Goal: Transaction & Acquisition: Purchase product/service

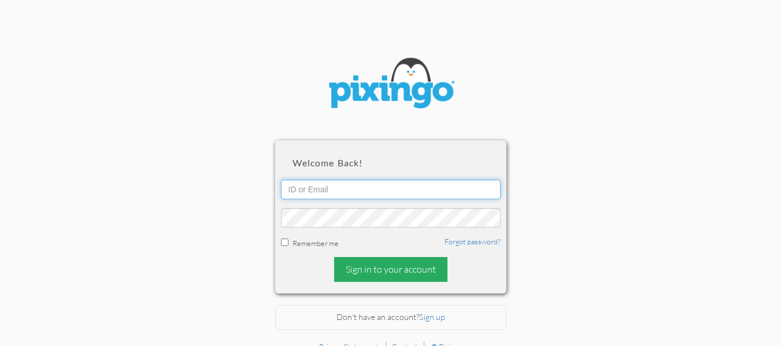
type input "[EMAIL_ADDRESS][DOMAIN_NAME]"
click at [380, 271] on div "Sign in to your account" at bounding box center [390, 269] width 113 height 25
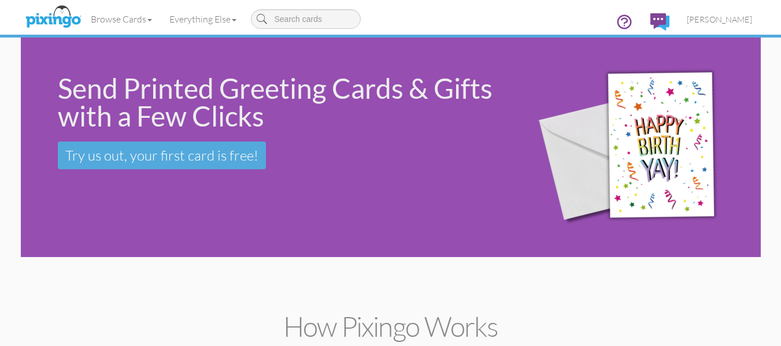
click at [133, 242] on div "Send Printed Greeting Cards & Gifts with a Few Clicks Try us out, your first ca…" at bounding box center [391, 148] width 740 height 220
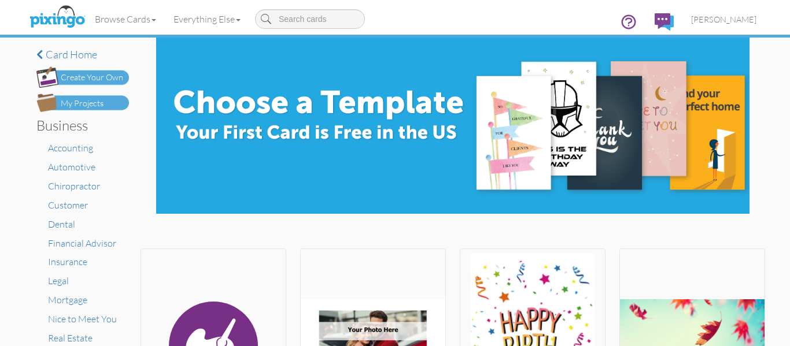
click at [98, 105] on div "My Projects" at bounding box center [82, 104] width 43 height 12
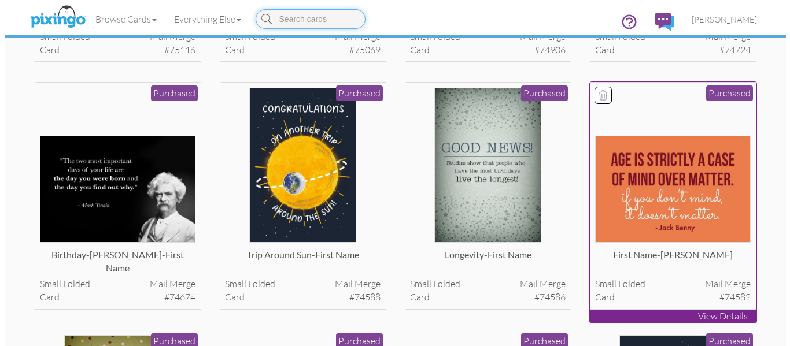
scroll to position [280, 0]
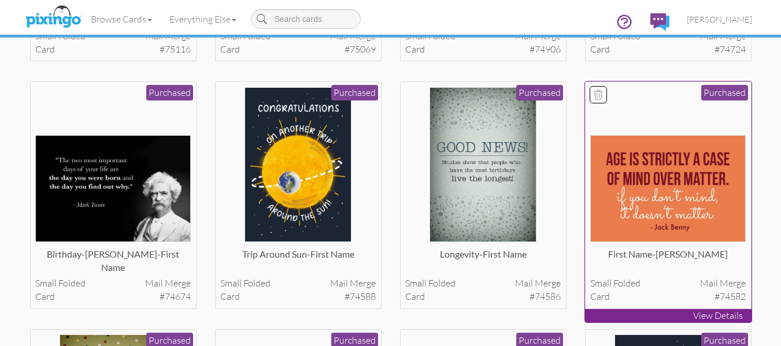
click at [636, 205] on img at bounding box center [667, 188] width 155 height 107
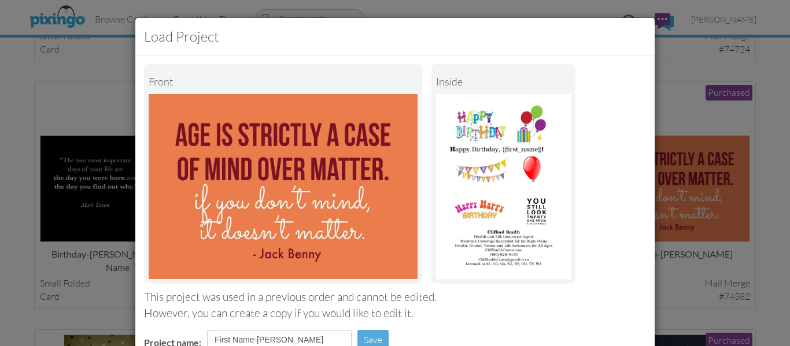
scroll to position [195, 0]
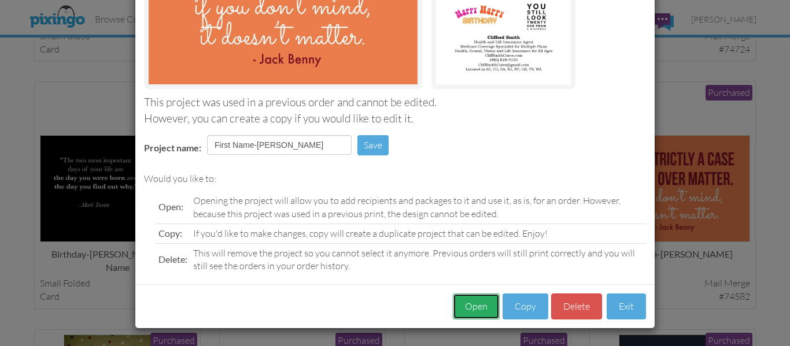
click at [469, 301] on button "Open" at bounding box center [476, 307] width 47 height 26
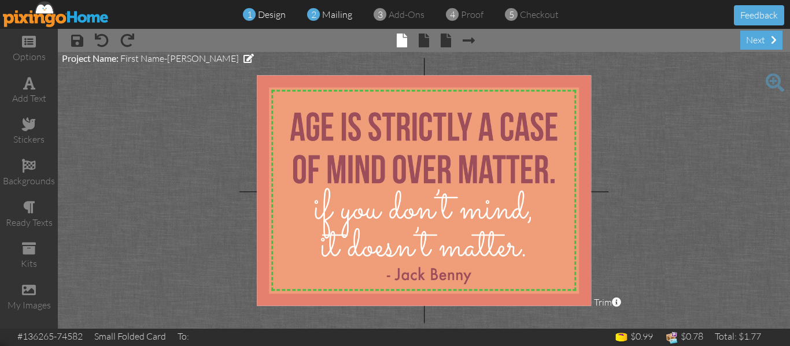
click at [332, 18] on span "mailing" at bounding box center [337, 15] width 30 height 12
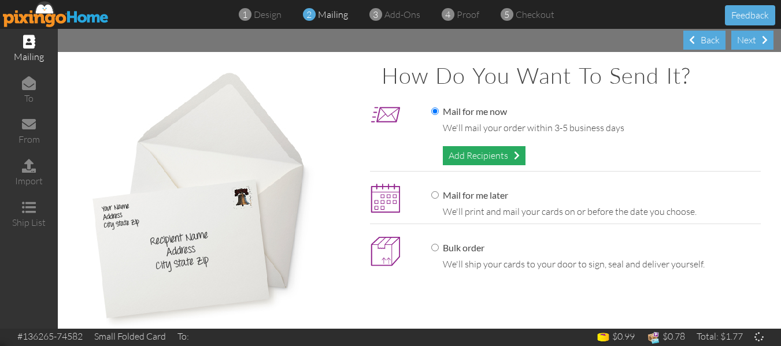
click at [471, 155] on div "Add Recipients" at bounding box center [484, 155] width 83 height 19
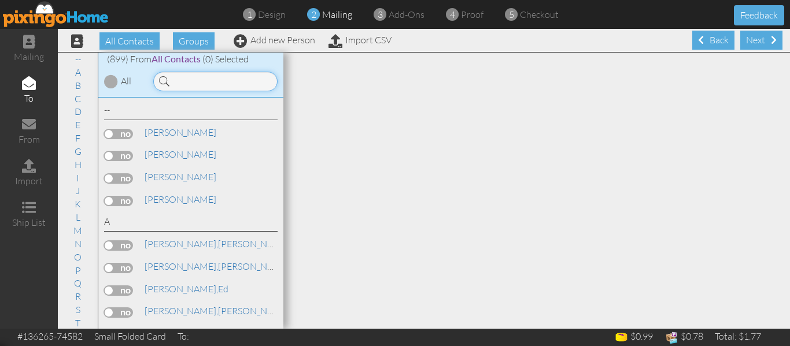
click at [218, 89] on input at bounding box center [215, 82] width 124 height 20
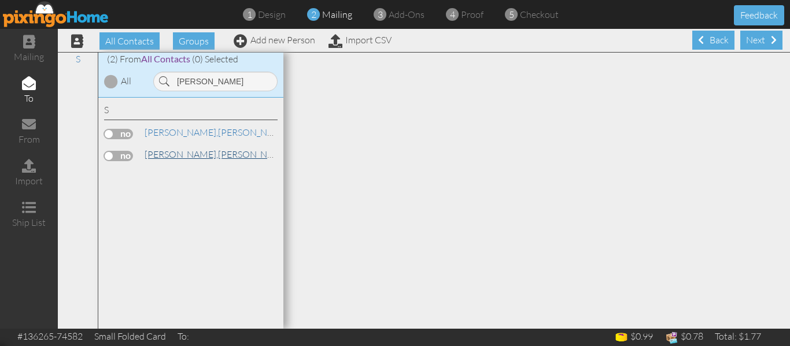
click at [162, 152] on span "[PERSON_NAME]," at bounding box center [181, 155] width 73 height 12
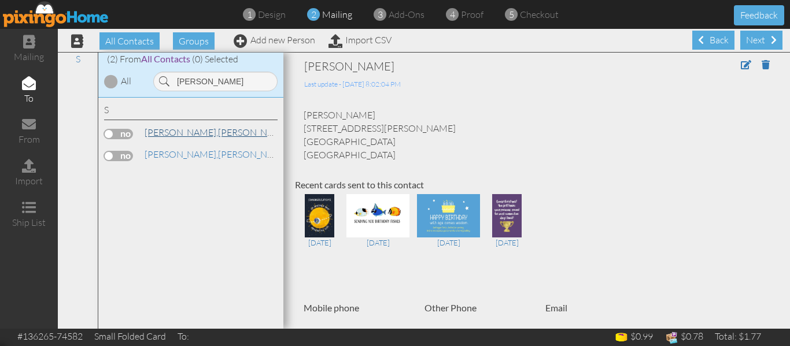
click at [167, 131] on span "[PERSON_NAME]," at bounding box center [181, 133] width 73 height 12
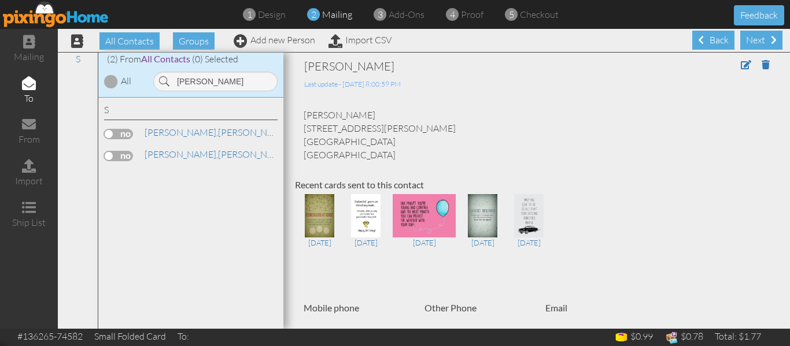
click at [110, 135] on label at bounding box center [118, 134] width 29 height 10
click at [0, 0] on input "checkbox" at bounding box center [0, 0] width 0 height 0
click at [155, 153] on span "[PERSON_NAME]," at bounding box center [181, 155] width 73 height 12
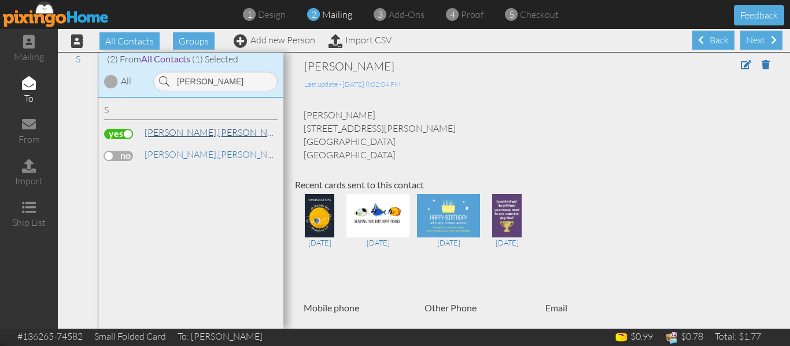
click at [187, 132] on span "[PERSON_NAME]," at bounding box center [181, 133] width 73 height 12
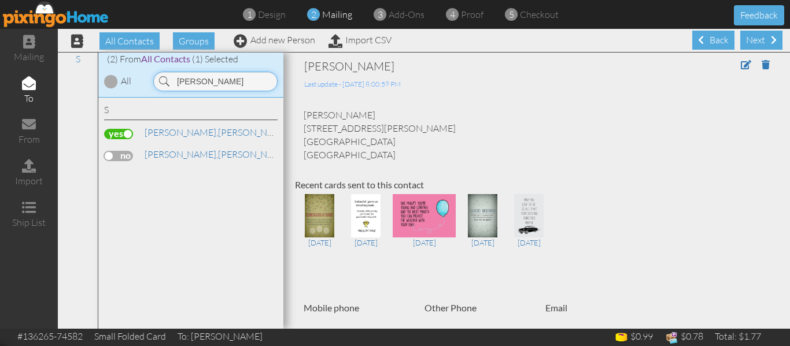
click at [212, 77] on input "[PERSON_NAME]" at bounding box center [215, 82] width 124 height 20
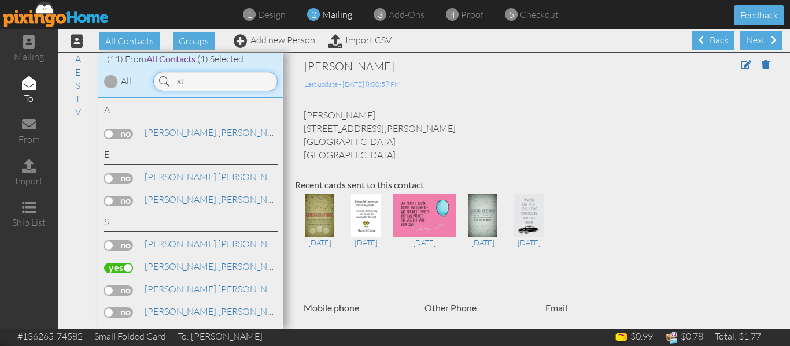
type input "s"
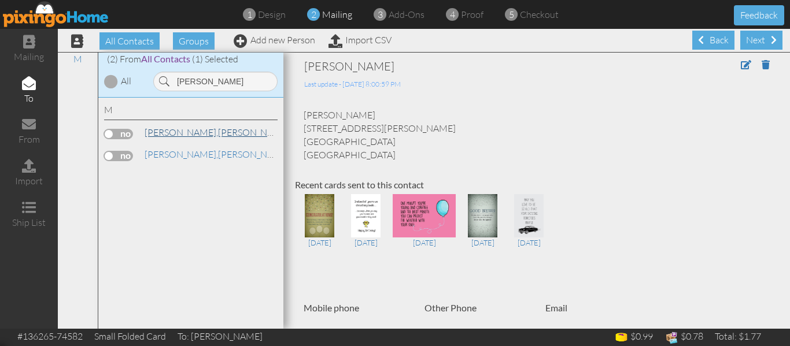
click at [171, 130] on span "[PERSON_NAME]," at bounding box center [181, 133] width 73 height 12
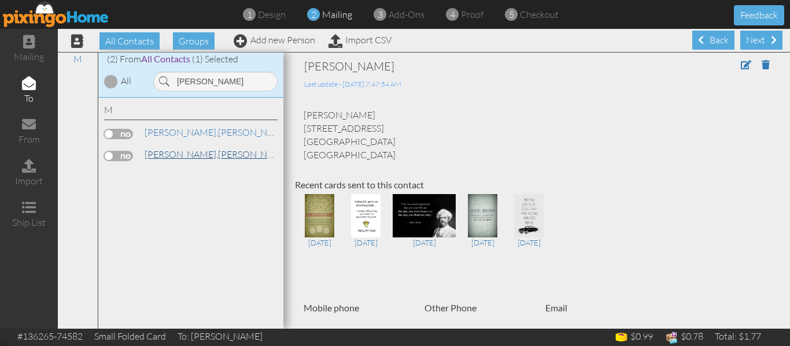
click at [169, 155] on span "[PERSON_NAME]," at bounding box center [181, 155] width 73 height 12
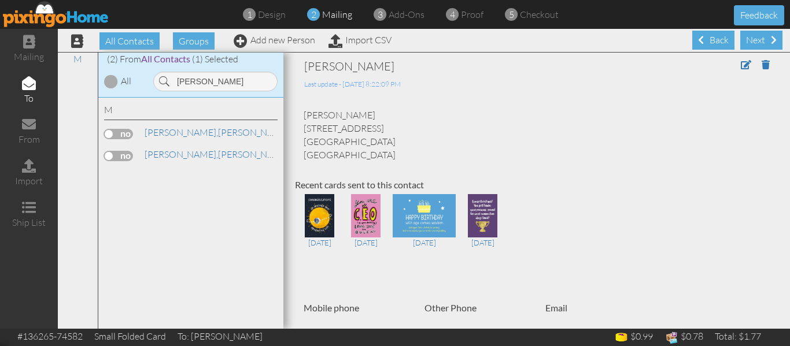
click at [108, 155] on label at bounding box center [118, 156] width 29 height 10
click at [0, 0] on input "checkbox" at bounding box center [0, 0] width 0 height 0
click at [218, 81] on input "[PERSON_NAME]" at bounding box center [215, 82] width 124 height 20
type input "m"
click at [174, 132] on link "[PERSON_NAME]" at bounding box center [216, 132] width 147 height 14
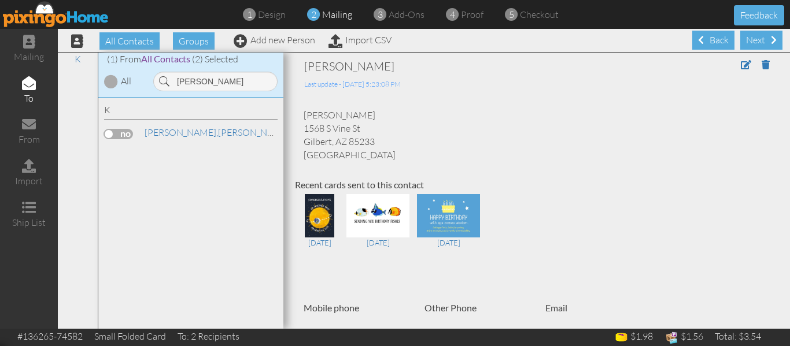
click at [109, 132] on label at bounding box center [118, 134] width 29 height 10
click at [0, 0] on input "checkbox" at bounding box center [0, 0] width 0 height 0
click at [218, 79] on input "[PERSON_NAME]" at bounding box center [215, 82] width 124 height 20
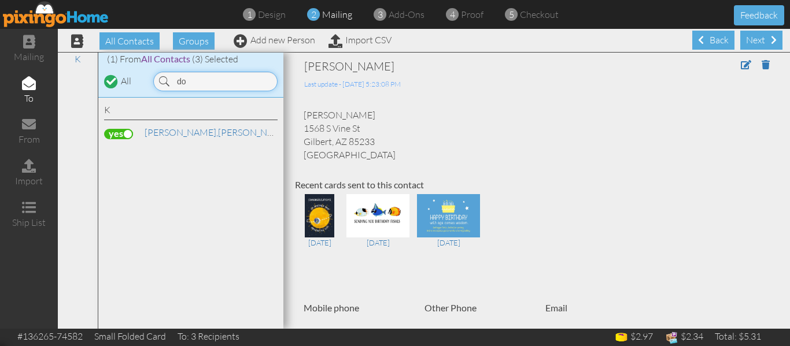
type input "d"
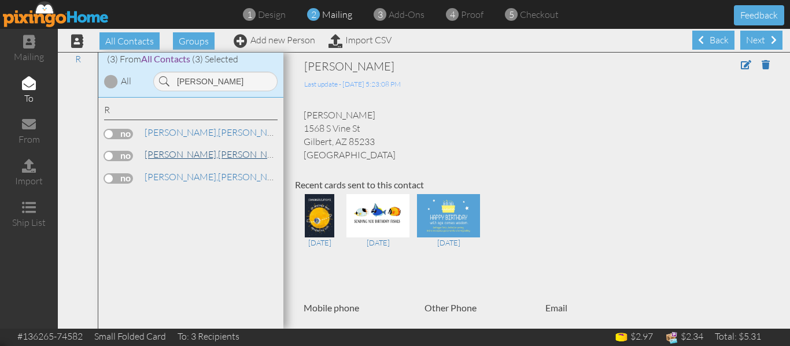
click at [172, 155] on span "[PERSON_NAME]," at bounding box center [181, 155] width 73 height 12
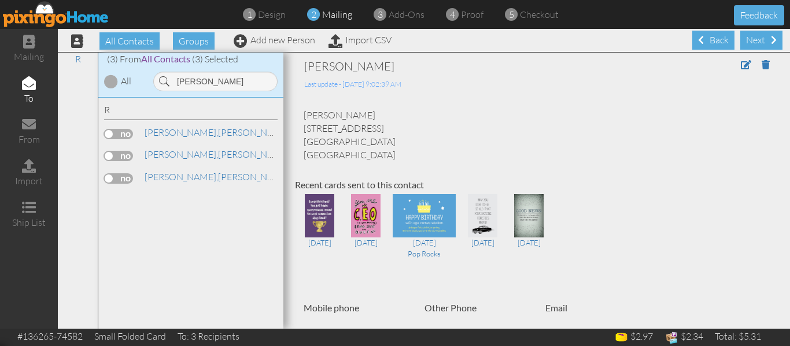
click at [113, 155] on label at bounding box center [118, 156] width 29 height 10
click at [0, 0] on input "checkbox" at bounding box center [0, 0] width 0 height 0
click at [211, 84] on input "[PERSON_NAME]" at bounding box center [215, 82] width 124 height 20
type input "r"
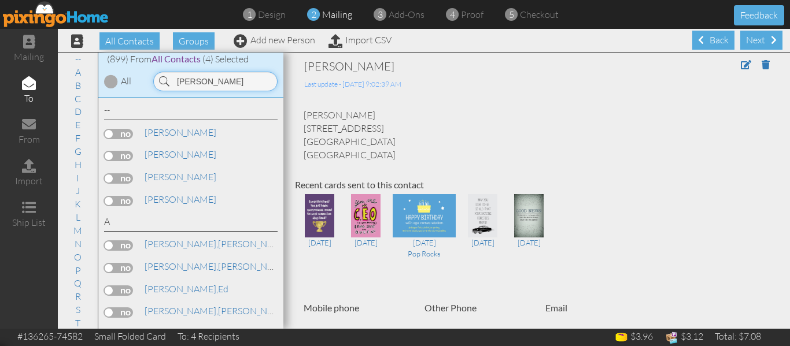
type input "[PERSON_NAME]"
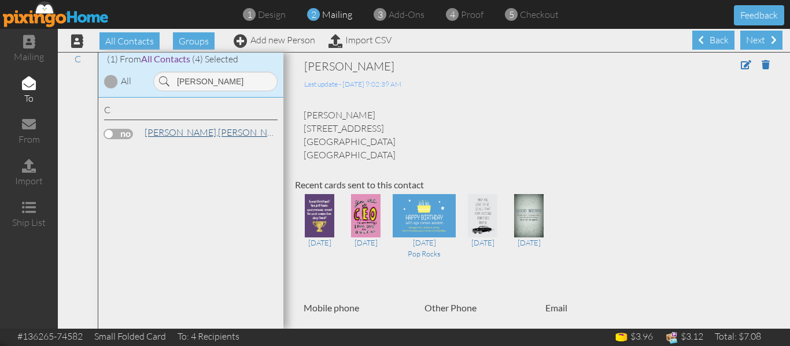
click at [175, 128] on link "[PERSON_NAME]" at bounding box center [216, 132] width 147 height 14
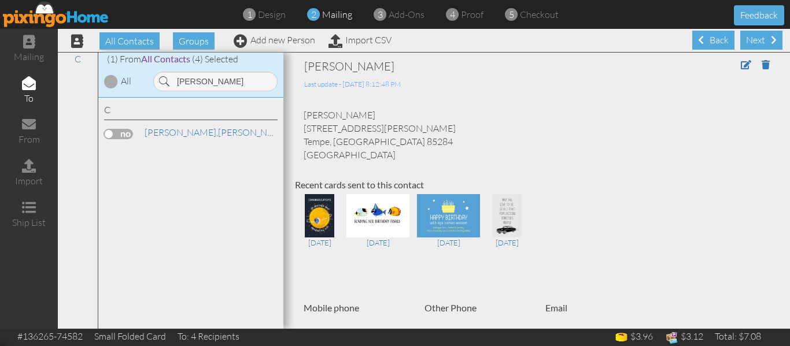
click at [108, 136] on label at bounding box center [118, 134] width 29 height 10
click at [0, 0] on input "checkbox" at bounding box center [0, 0] width 0 height 0
click at [469, 16] on span "proof" at bounding box center [472, 15] width 23 height 12
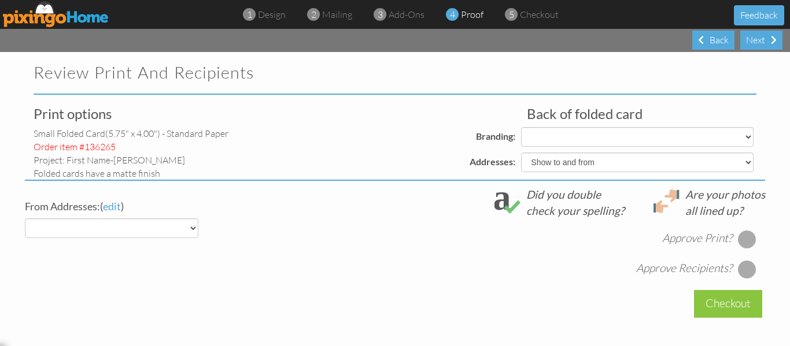
select select "object:11884"
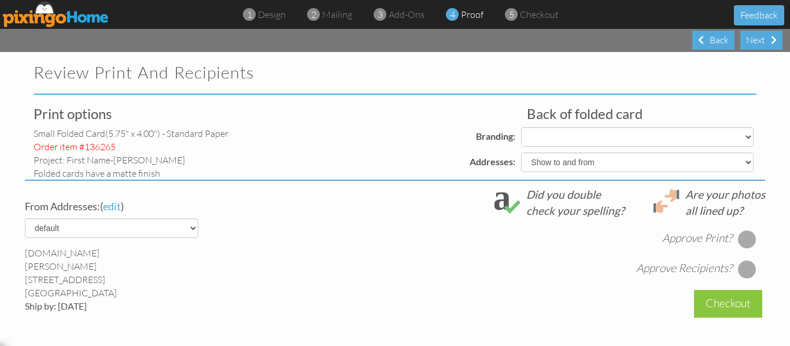
select select "object:11886"
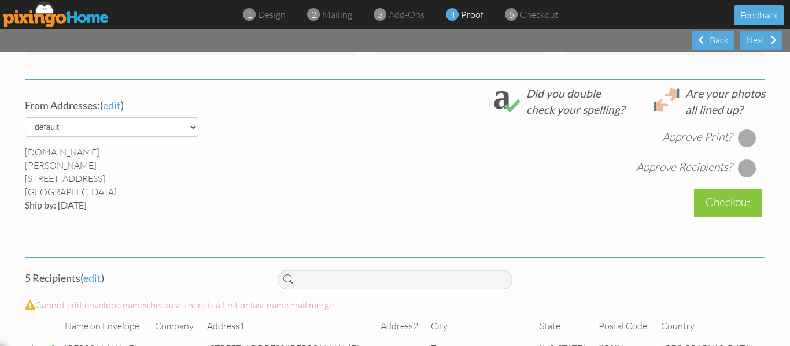
scroll to position [405, 0]
click at [746, 145] on div at bounding box center [747, 137] width 18 height 18
click at [742, 174] on div at bounding box center [747, 167] width 18 height 18
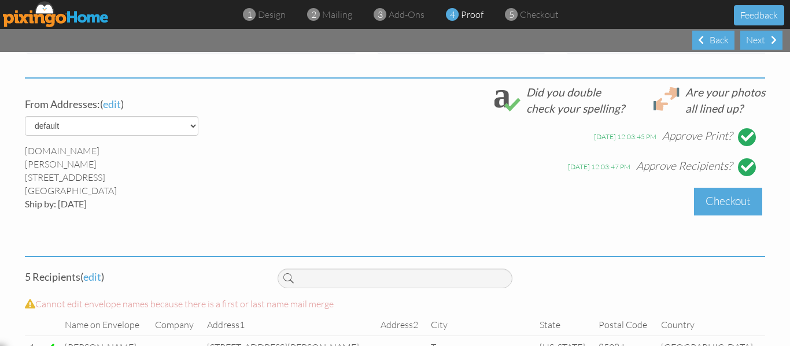
click at [725, 209] on div "Checkout" at bounding box center [728, 201] width 68 height 27
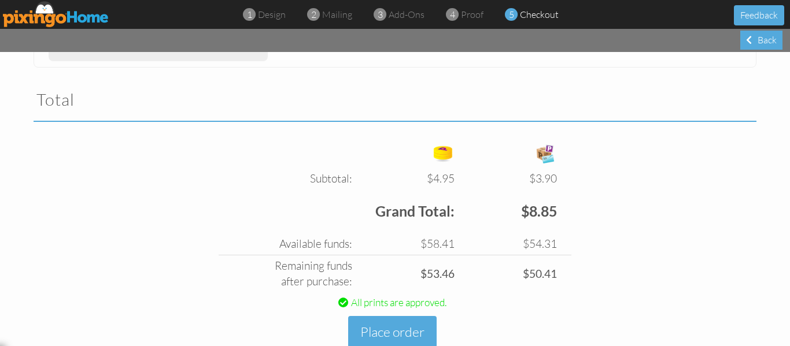
scroll to position [388, 0]
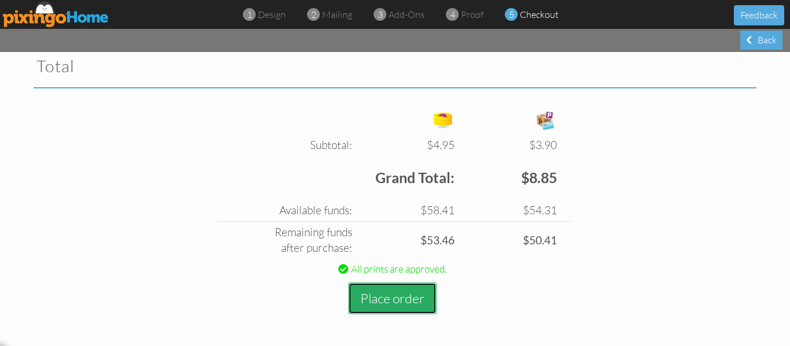
click at [383, 297] on button "Place order" at bounding box center [392, 299] width 88 height 32
